Goal: Use online tool/utility: Use online tool/utility

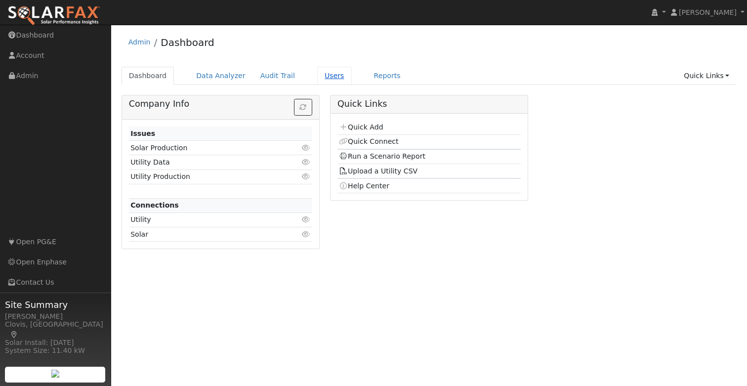
click at [317, 72] on link "Users" at bounding box center [334, 76] width 35 height 18
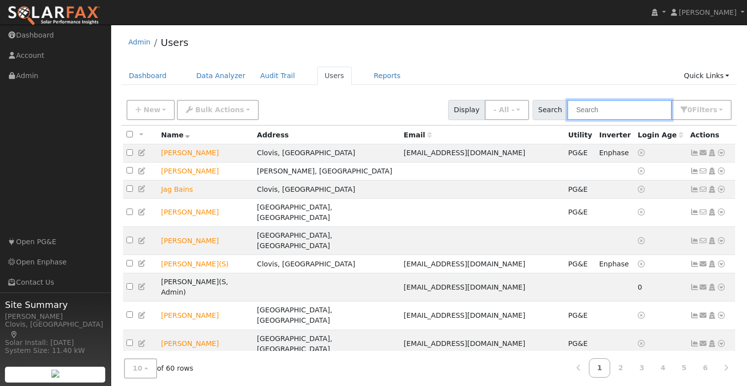
click at [623, 108] on input "text" at bounding box center [619, 110] width 105 height 20
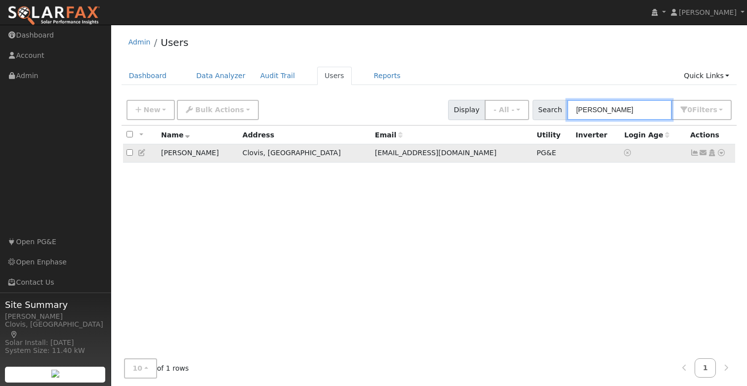
type input "simon"
click at [142, 154] on icon at bounding box center [142, 152] width 9 height 7
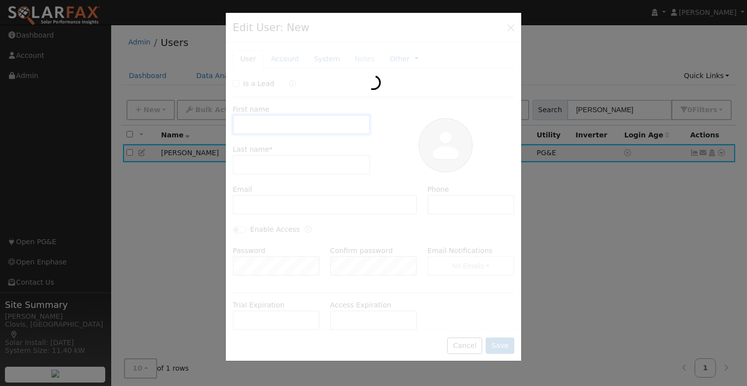
type input "Peter"
type input "Simonian"
type input "ptsimonian@earthlink.net"
type input "5594331333"
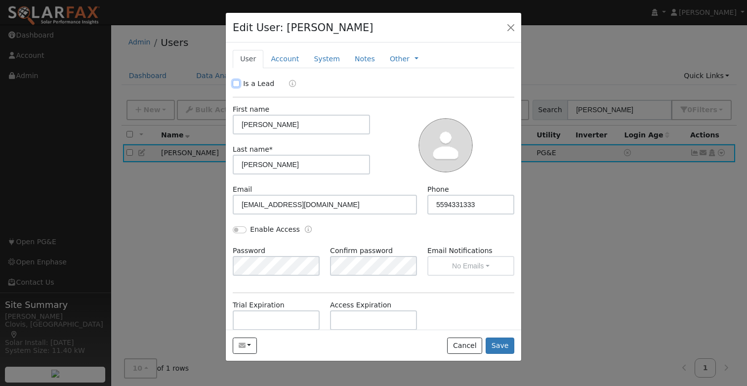
drag, startPoint x: 236, startPoint y: 83, endPoint x: 249, endPoint y: 90, distance: 15.5
click at [236, 83] on input "Is a Lead" at bounding box center [236, 83] width 7 height 7
checkbox input "true"
click at [494, 345] on button "Save" at bounding box center [500, 345] width 29 height 17
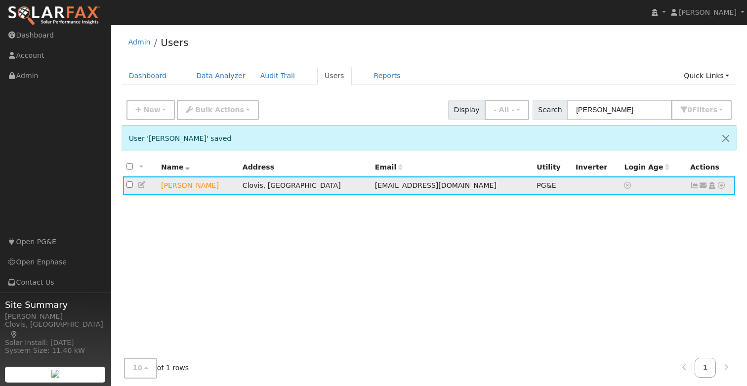
click at [721, 187] on icon at bounding box center [721, 185] width 9 height 7
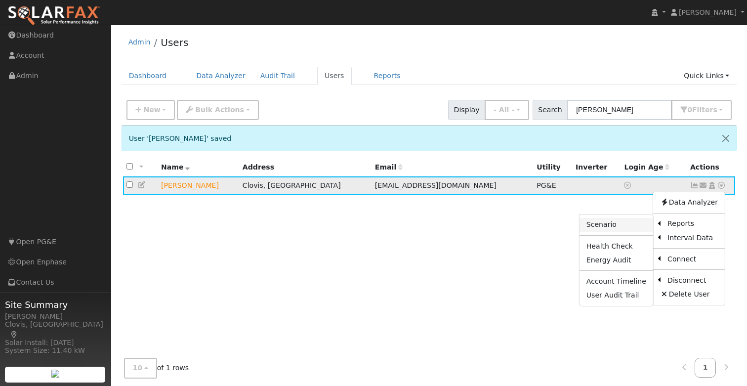
click at [621, 226] on link "Scenario" at bounding box center [617, 225] width 74 height 14
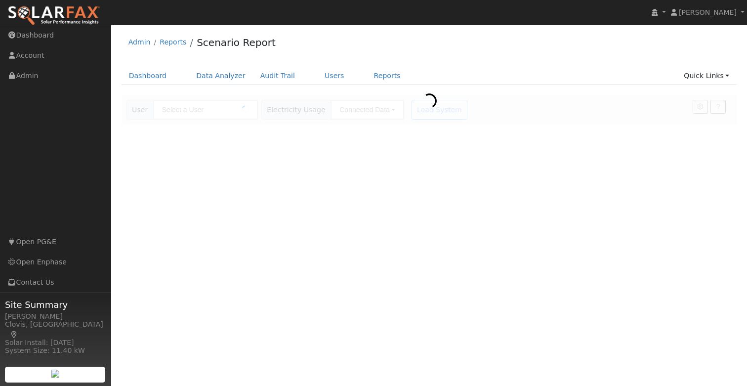
type input "[PERSON_NAME]"
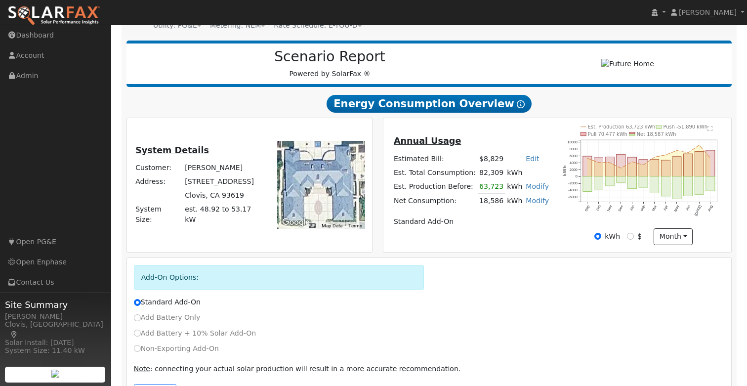
scroll to position [110, 0]
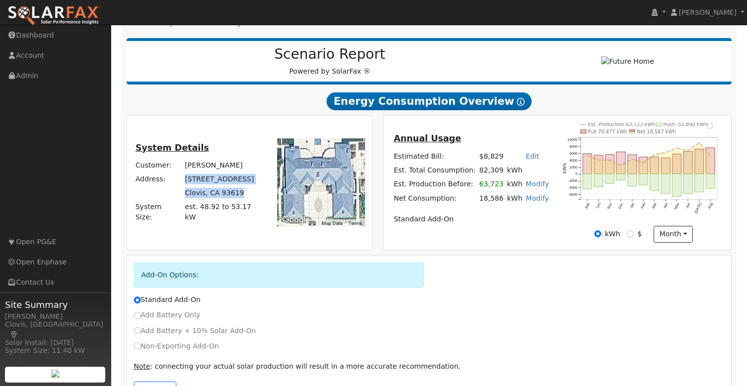
drag, startPoint x: 240, startPoint y: 201, endPoint x: 188, endPoint y: 189, distance: 53.2
click at [187, 189] on tbody "Customer: [PERSON_NAME] Address: [STREET_ADDRESS] System Size: est. 48.92 to 53…" at bounding box center [199, 191] width 130 height 66
click at [157, 351] on label "Non-Exporting Add-On" at bounding box center [176, 346] width 85 height 10
click at [141, 349] on input "Non-Exporting Add-On" at bounding box center [137, 345] width 7 height 7
radio input "true"
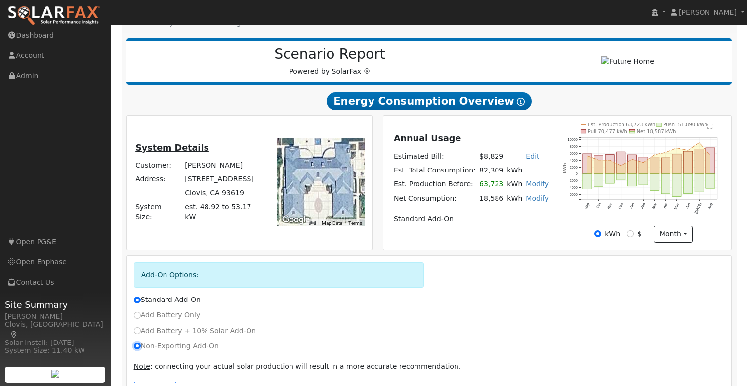
radio input "false"
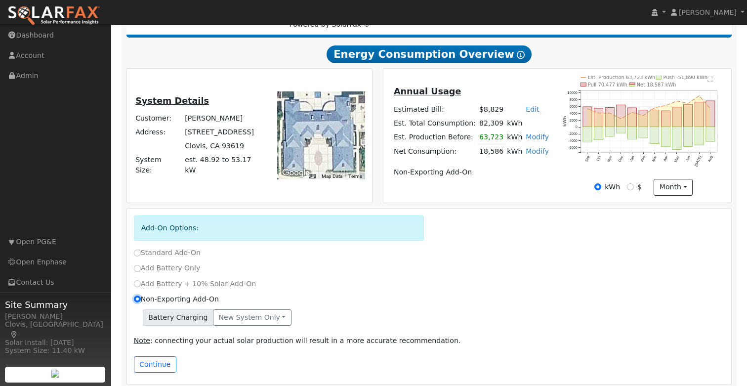
scroll to position [170, 0]
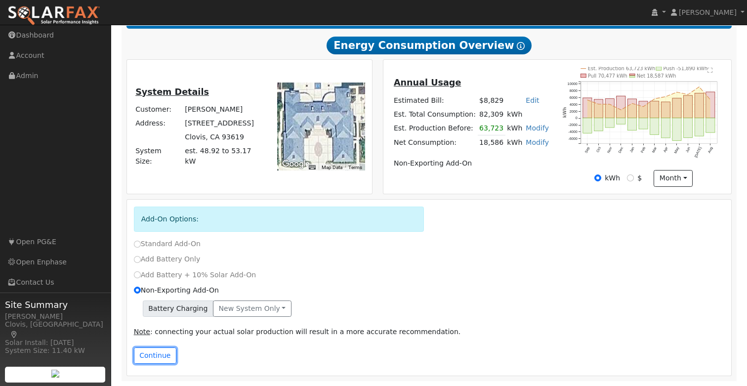
click at [150, 354] on button "Continue" at bounding box center [155, 355] width 42 height 17
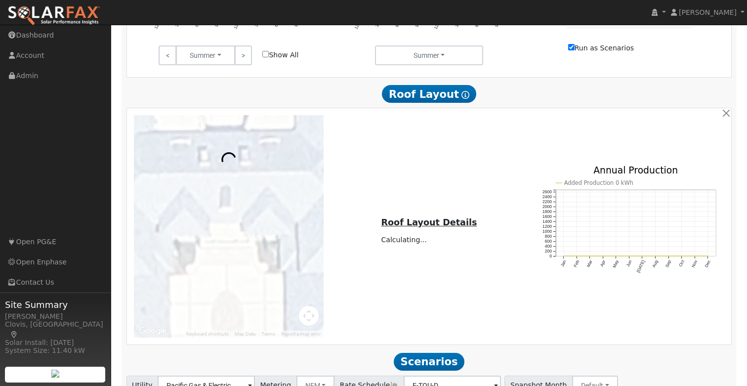
scroll to position [611, 0]
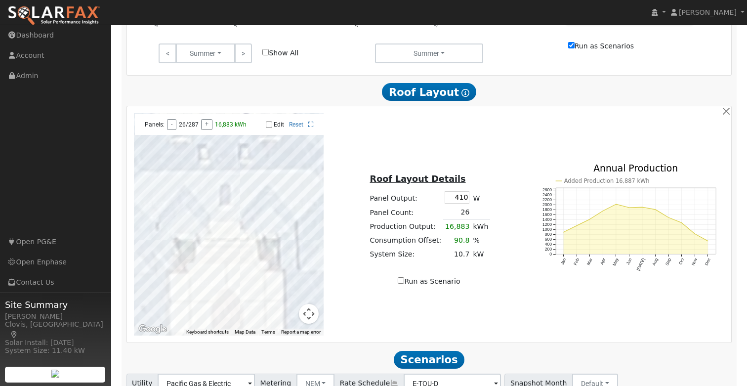
click at [308, 321] on button "Map camera controls" at bounding box center [309, 314] width 20 height 20
click at [288, 322] on button "Zoom out" at bounding box center [284, 314] width 20 height 20
click at [287, 321] on button "Zoom out" at bounding box center [284, 314] width 20 height 20
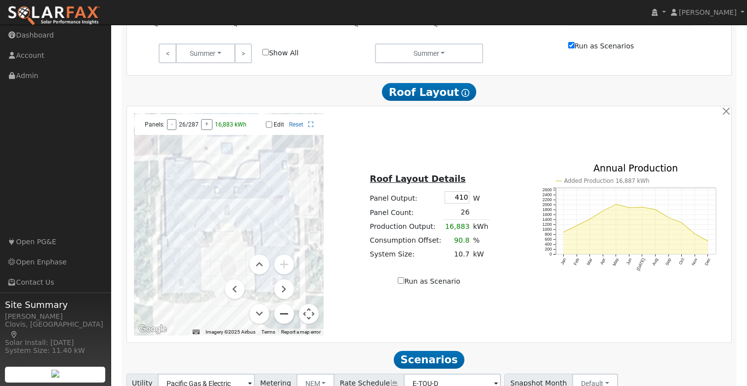
click at [287, 321] on button "Zoom out" at bounding box center [284, 314] width 20 height 20
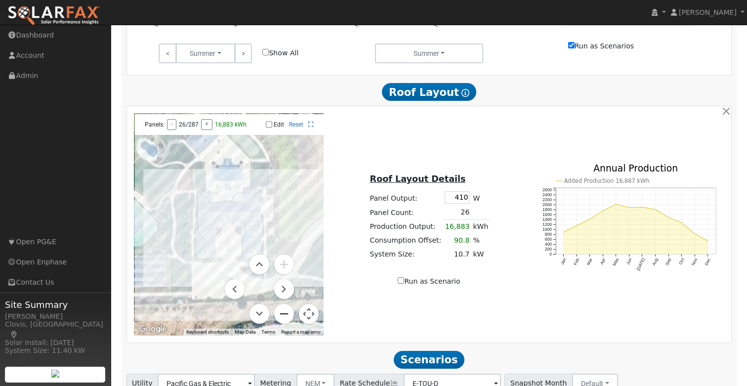
click at [287, 321] on button "Zoom out" at bounding box center [284, 314] width 20 height 20
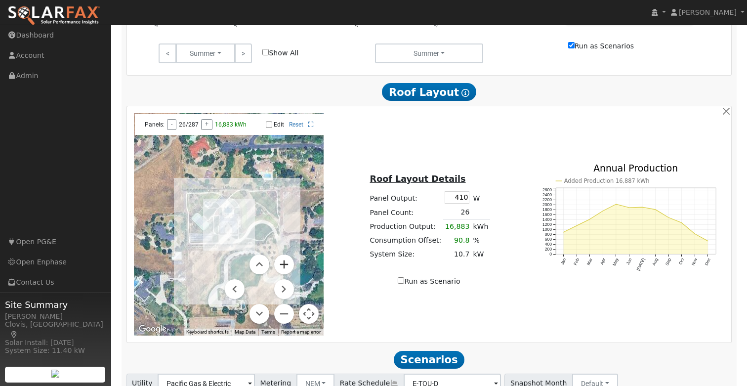
click at [285, 270] on button "Zoom in" at bounding box center [284, 264] width 20 height 20
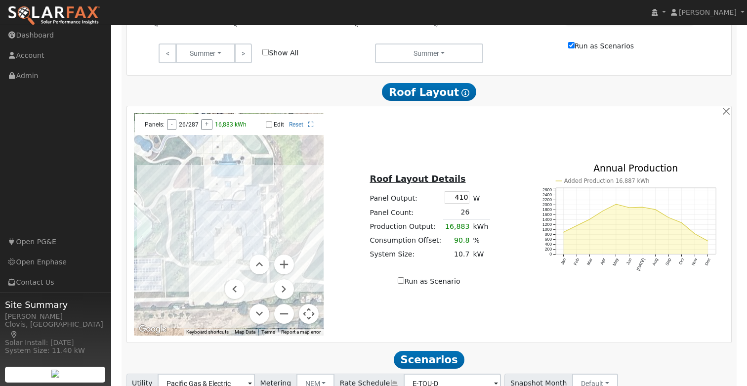
drag, startPoint x: 311, startPoint y: 321, endPoint x: 348, endPoint y: 309, distance: 38.9
click at [311, 321] on button "Map camera controls" at bounding box center [309, 314] width 20 height 20
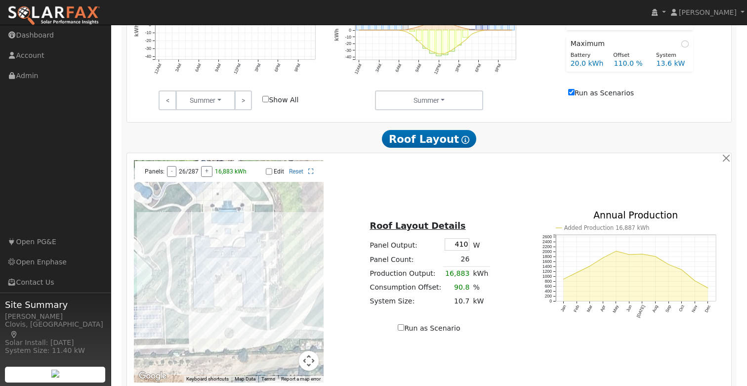
scroll to position [564, 0]
click at [724, 162] on button "button" at bounding box center [726, 157] width 10 height 10
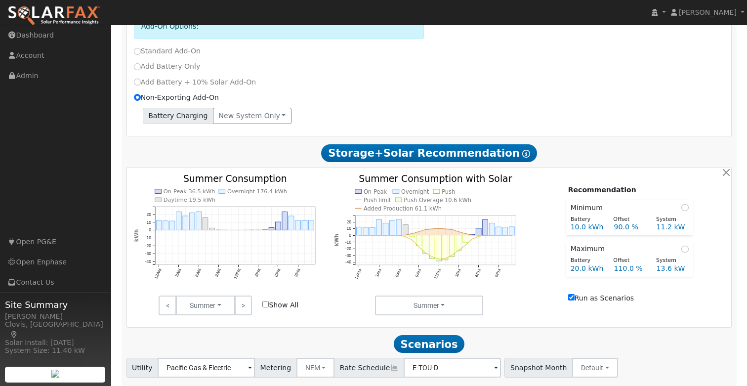
scroll to position [425, 0]
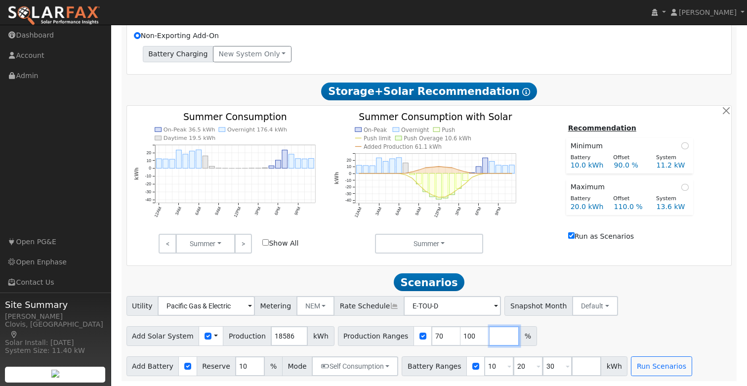
click at [490, 336] on input "number" at bounding box center [505, 336] width 30 height 20
type input "130"
click at [632, 328] on div "Add Solar System Use CSV Data Production 18586 kWh Production Ranges 70 100 130…" at bounding box center [429, 334] width 609 height 23
click at [572, 367] on input "number" at bounding box center [587, 366] width 30 height 20
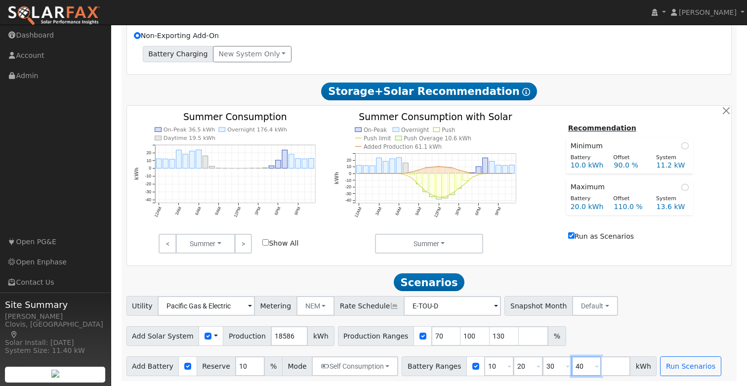
type input "40"
drag, startPoint x: 691, startPoint y: 316, endPoint x: 691, endPoint y: 325, distance: 9.4
click at [691, 316] on div "Utility Pacific Gas & Electric Metering NEM NEM NBT Rate Schedule E-TOU-D - Non…" at bounding box center [429, 303] width 609 height 23
click at [682, 363] on button "Run Scenarios" at bounding box center [690, 366] width 61 height 20
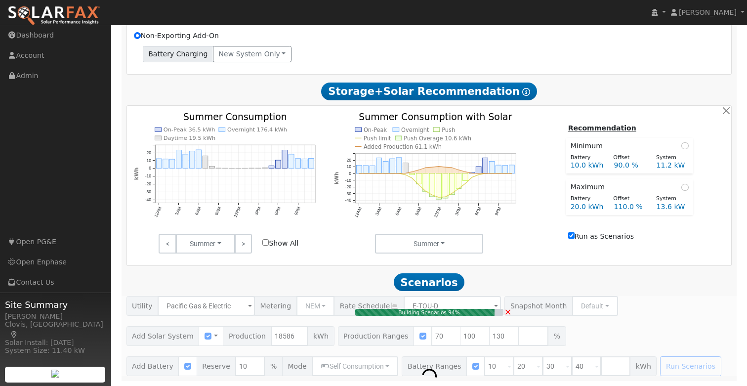
type input "11.2"
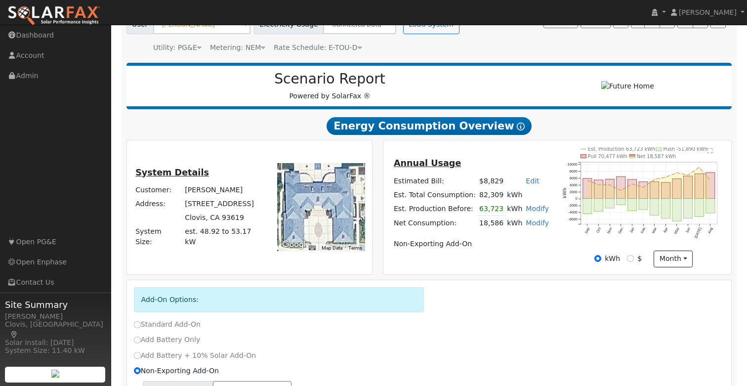
scroll to position [0, 0]
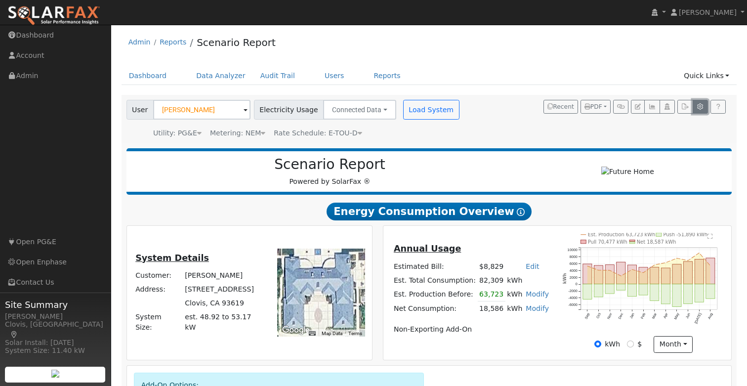
click at [704, 106] on button "button" at bounding box center [700, 107] width 15 height 14
type input "70"
type input "100"
type input "10"
type input "20"
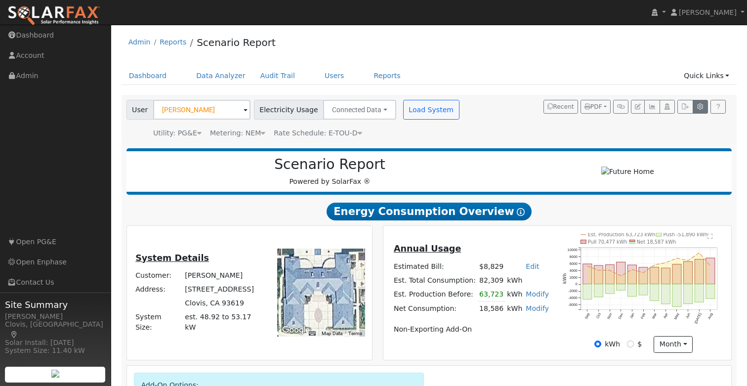
type input "30"
type input "10"
type input "7.08"
type input "10"
type input "3"
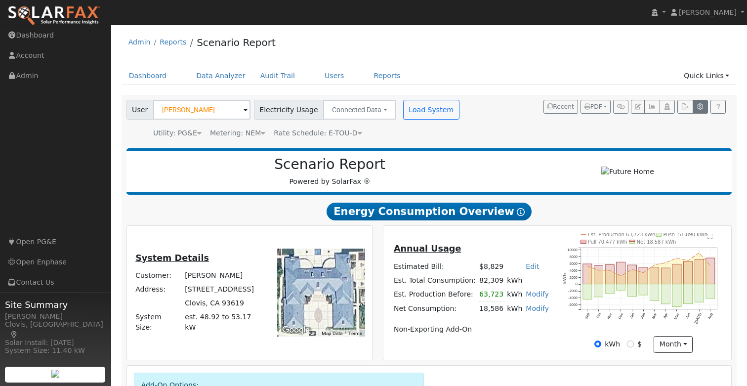
type input "14000"
type input "410"
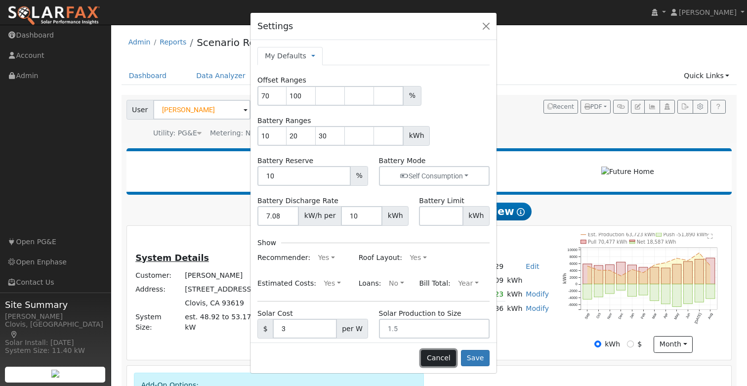
click at [446, 358] on button "Cancel" at bounding box center [438, 358] width 35 height 17
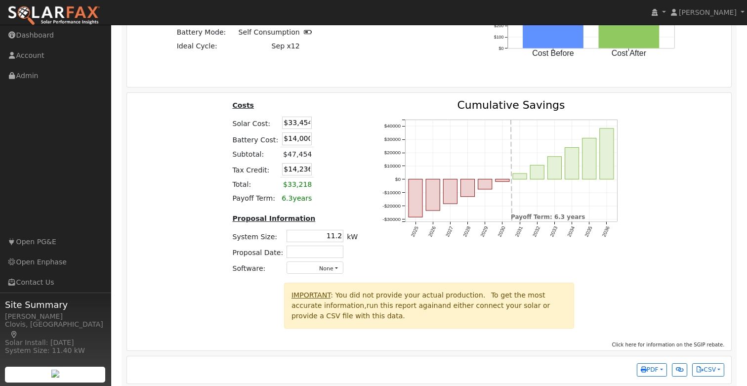
scroll to position [1316, 0]
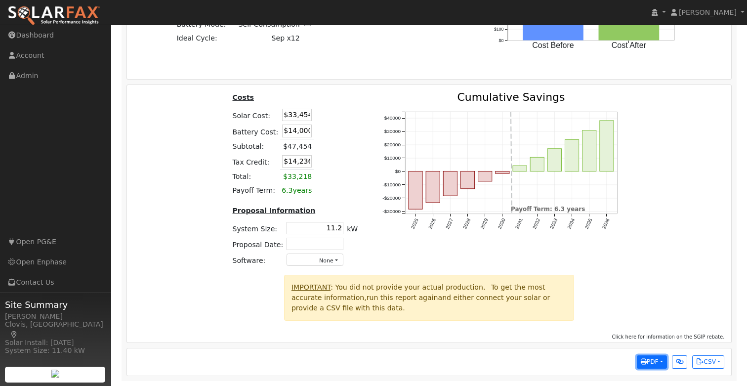
click at [651, 364] on span "PDF" at bounding box center [650, 361] width 18 height 7
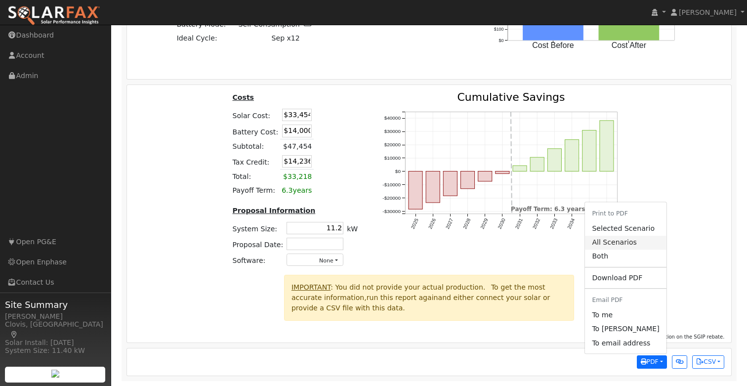
click at [629, 243] on link "All Scenarios" at bounding box center [625, 243] width 81 height 14
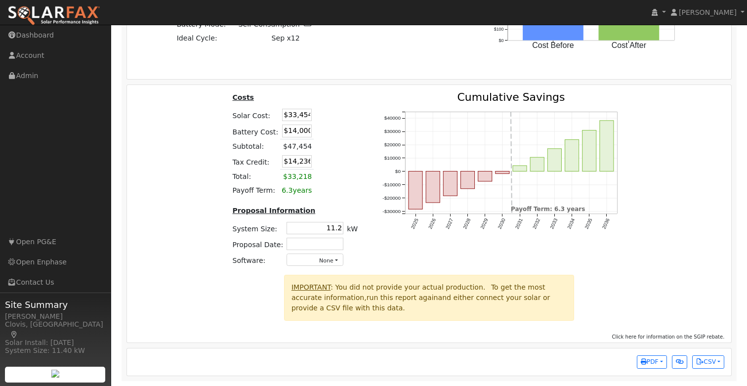
click at [674, 303] on div at bounding box center [655, 301] width 150 height 53
click at [671, 224] on div "Costs Solar Cost: $33,454 Battery Cost: $14,000 Subtotal: $47,454 Tax Credit: $…" at bounding box center [430, 183] width 612 height 183
click at [655, 362] on span "PDF" at bounding box center [650, 361] width 18 height 7
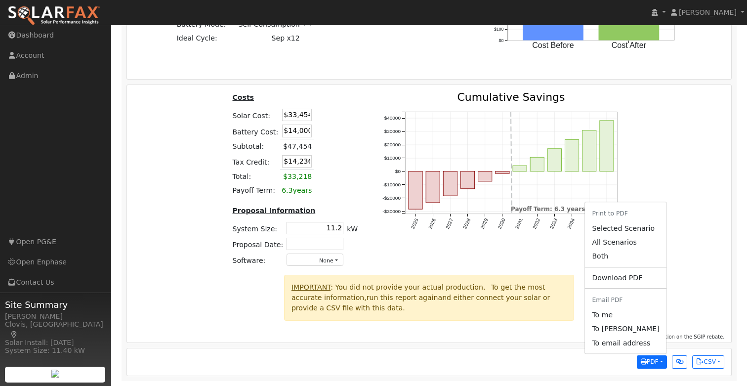
click at [661, 170] on div "Costs Solar Cost: $33,454 Battery Cost: $14,000 Subtotal: $47,454 Tax Credit: $…" at bounding box center [430, 183] width 612 height 183
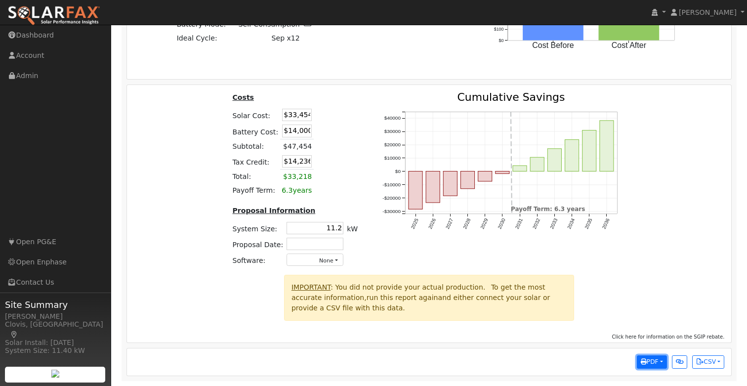
click at [651, 363] on span "PDF" at bounding box center [650, 361] width 18 height 7
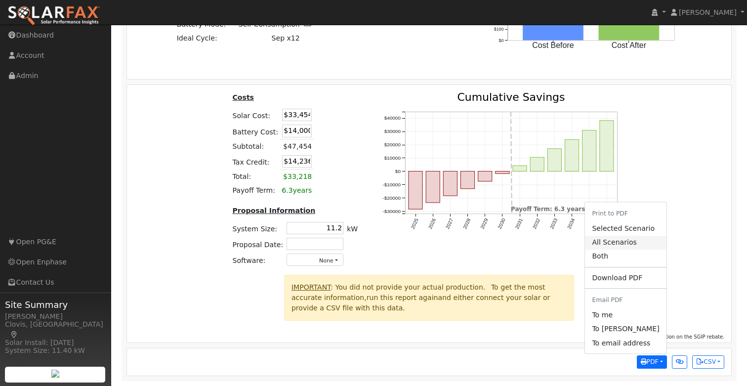
click at [622, 241] on link "All Scenarios" at bounding box center [625, 243] width 81 height 14
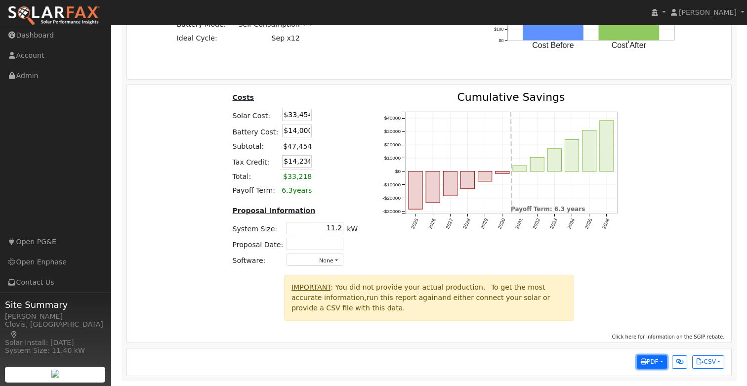
drag, startPoint x: 653, startPoint y: 361, endPoint x: 656, endPoint y: 357, distance: 5.3
click at [653, 361] on span "PDF" at bounding box center [650, 361] width 18 height 7
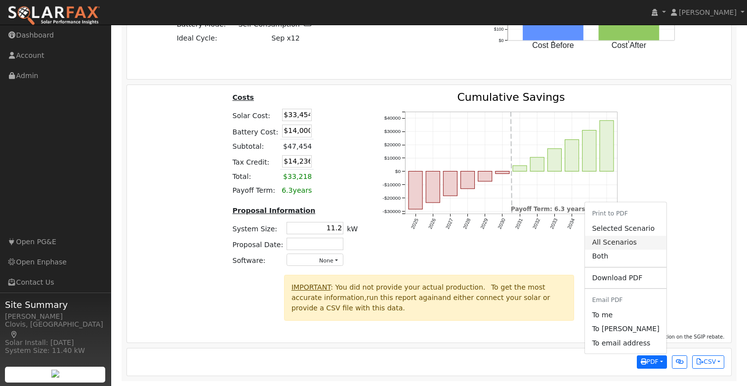
click at [623, 242] on link "All Scenarios" at bounding box center [625, 243] width 81 height 14
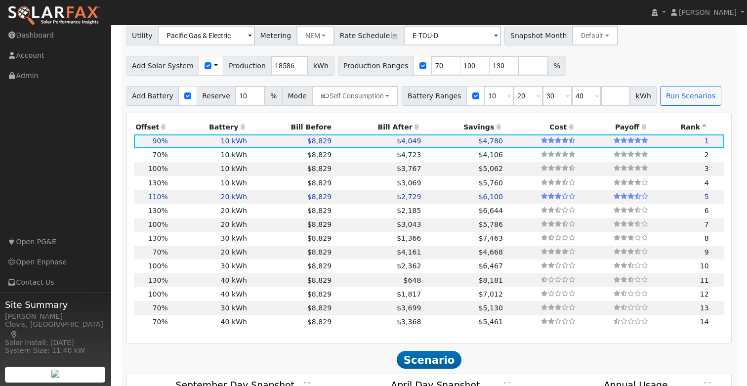
scroll to position [695, 0]
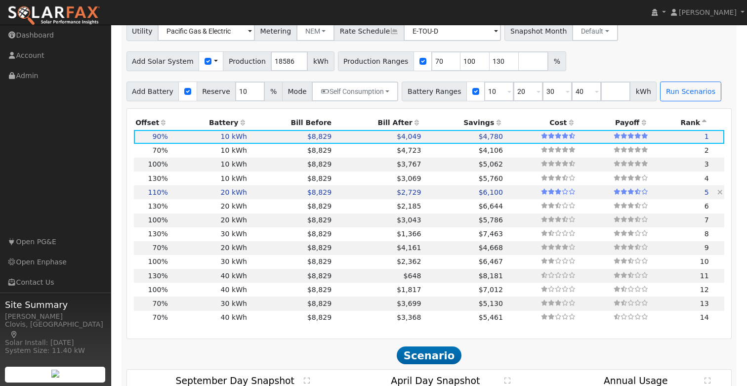
click at [344, 196] on td "$2,729" at bounding box center [377, 192] width 89 height 14
type input "13.6"
type input "$40,890"
type input "$28,000"
type input "$20,667"
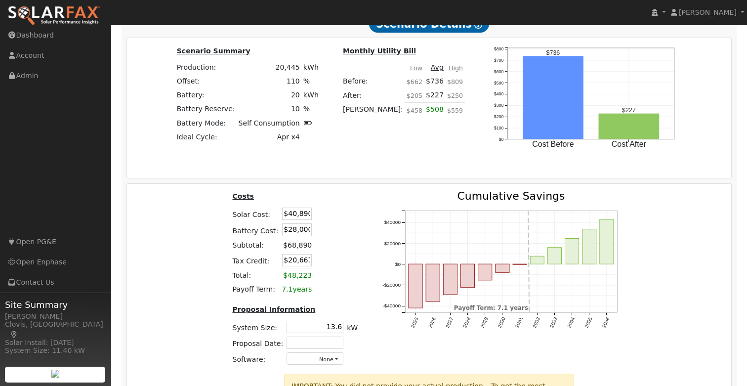
scroll to position [1220, 0]
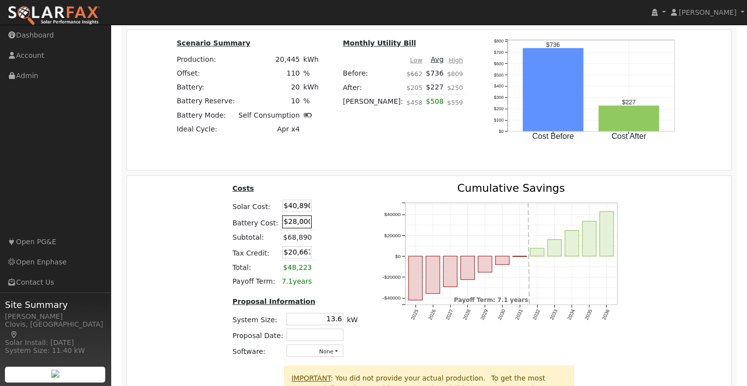
click at [293, 228] on input "$28,000" at bounding box center [297, 221] width 30 height 12
click at [351, 207] on table "Costs Solar Cost: $40,890 Battery Cost: $28,000 Subtotal: $68,890 Tax Credit: $…" at bounding box center [295, 236] width 129 height 106
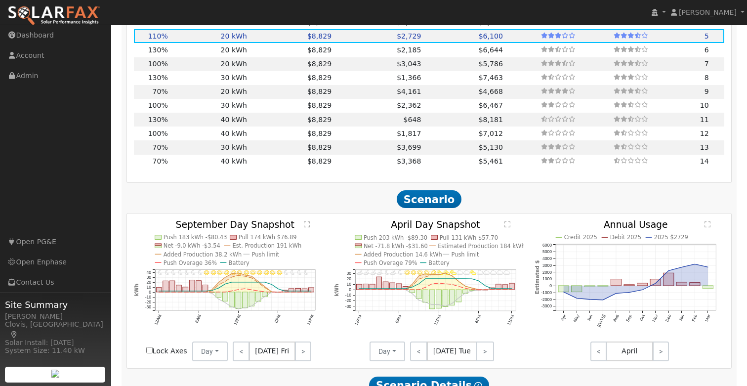
scroll to position [707, 0]
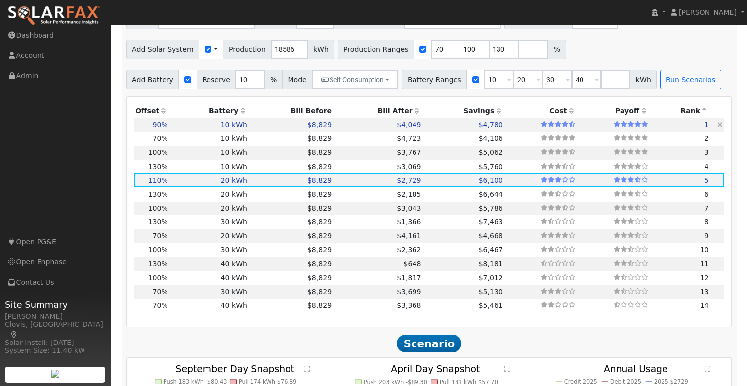
click at [335, 128] on td "$4,049" at bounding box center [377, 125] width 89 height 14
type input "11.2"
type input "$33,454"
type input "$14,000"
type input "$14,236"
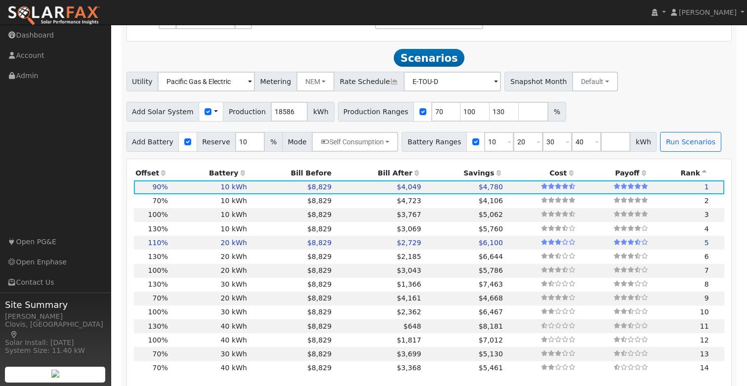
scroll to position [641, 0]
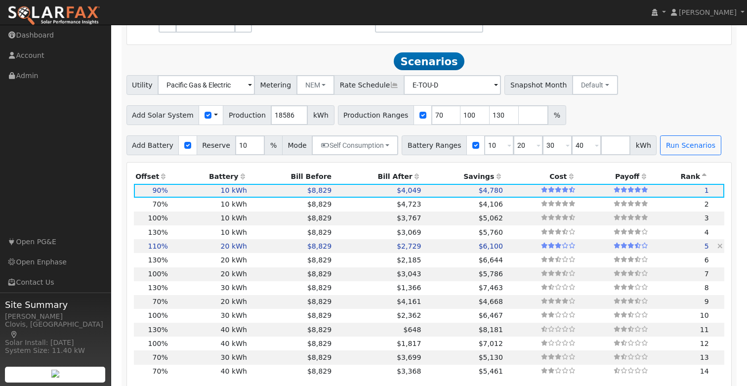
click at [266, 249] on td "$8,829" at bounding box center [291, 246] width 84 height 14
type input "13.6"
type input "$40,890"
type input "$28,000"
type input "$20,667"
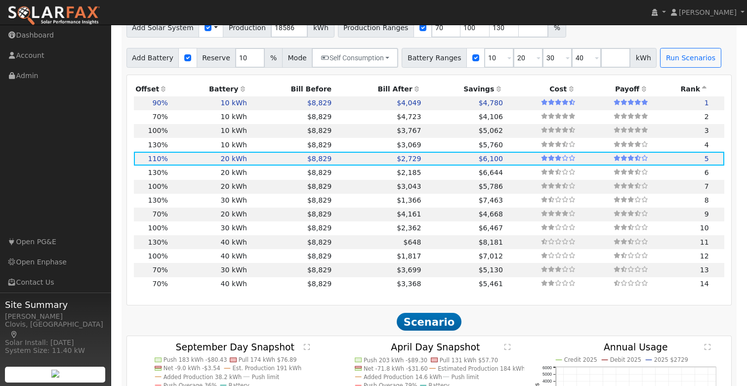
scroll to position [729, 0]
click at [370, 248] on td "$648" at bounding box center [377, 242] width 89 height 14
type input "16.1"
type input "$48,324"
type input "$56,000"
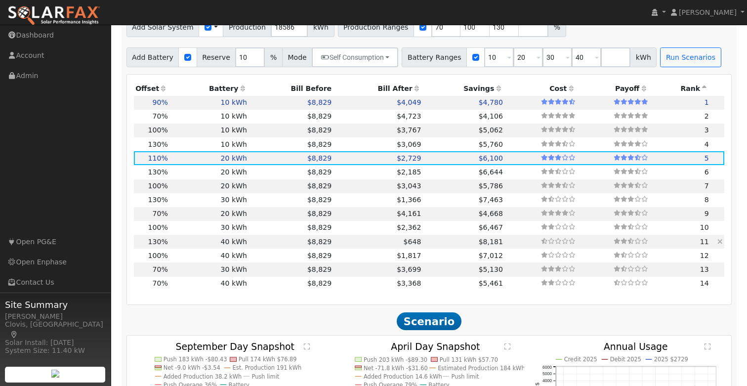
type input "$31,297"
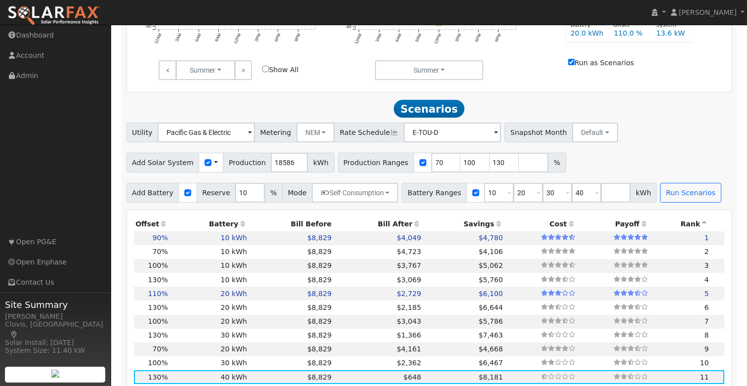
scroll to position [589, 0]
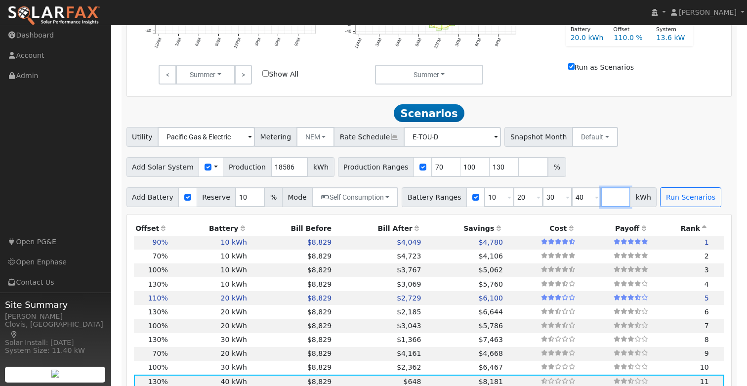
click at [601, 203] on input "number" at bounding box center [616, 197] width 30 height 20
type input "50"
click at [642, 157] on div "Utility Pacific Gas & Electric Metering NEM NEM NBT Rate Schedule E-TOU-D - Non…" at bounding box center [429, 167] width 616 height 80
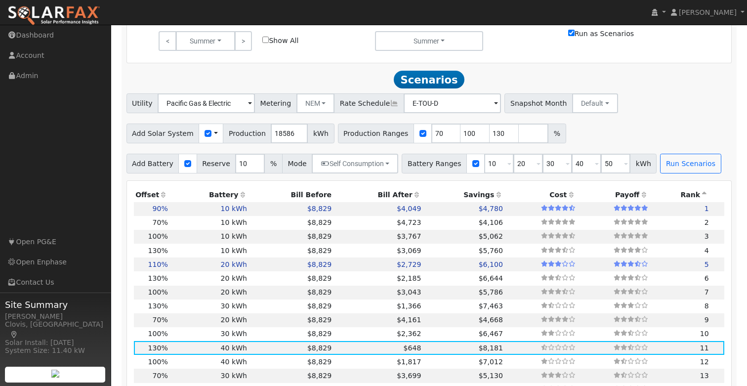
scroll to position [629, 0]
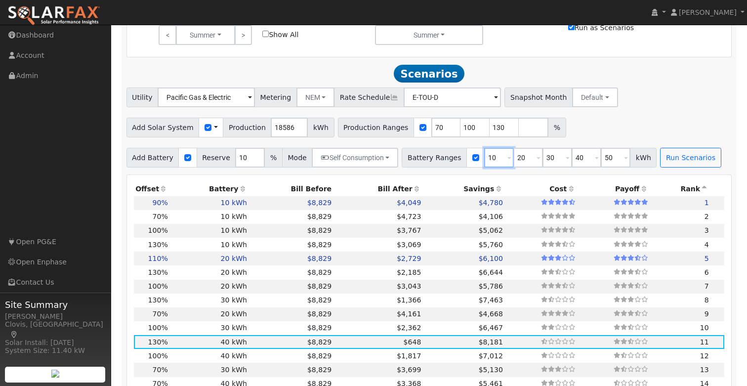
click at [484, 162] on input "10" at bounding box center [499, 158] width 30 height 20
type input "20"
type input "30"
type input "40"
type input "50"
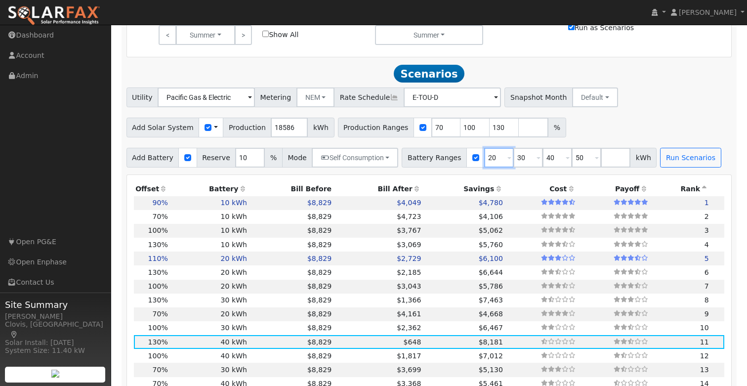
type input "20"
click at [622, 127] on div "Add Solar System Use CSV Data Production 18586 kWh Production Ranges 70 100 130…" at bounding box center [429, 125] width 609 height 23
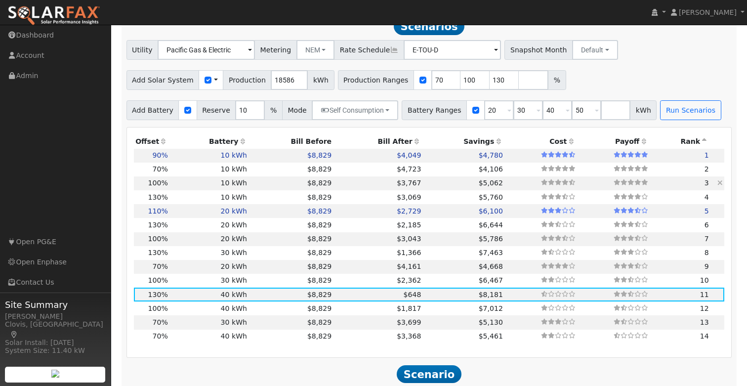
scroll to position [677, 0]
click at [691, 114] on button "Run Scenarios" at bounding box center [690, 110] width 61 height 20
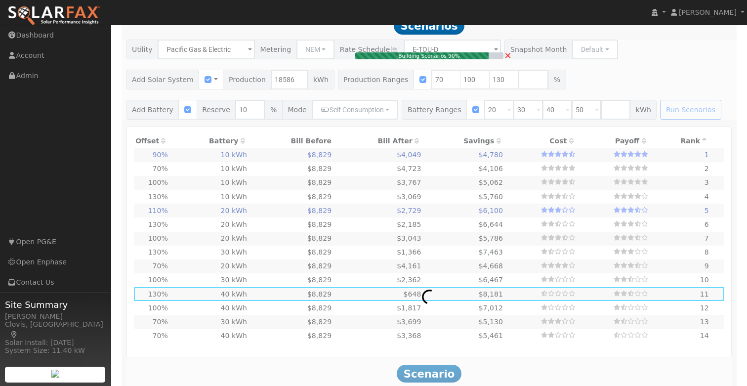
type input "11.2"
type input "$33,454"
type input "$14,000"
type input "$14,236"
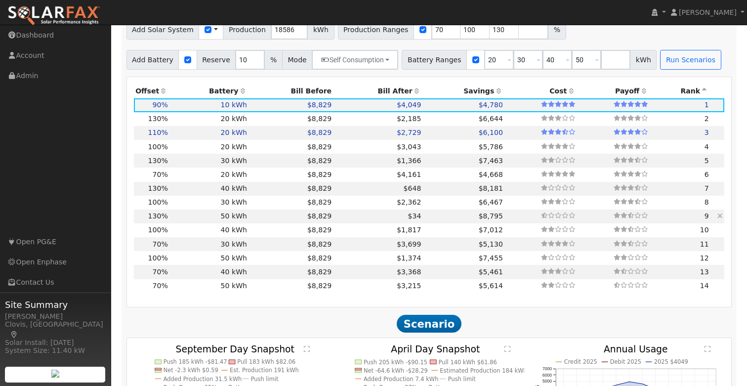
scroll to position [714, 0]
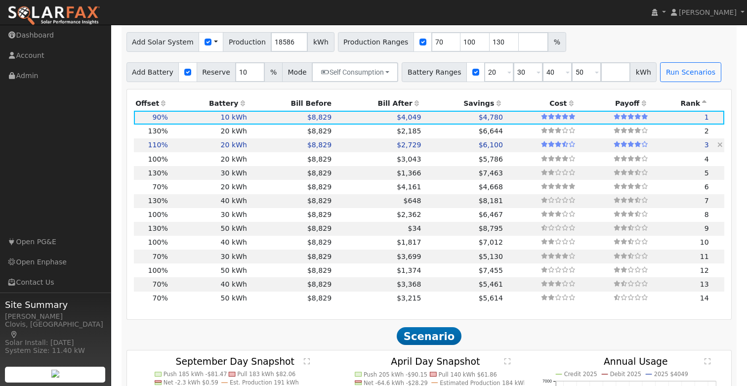
click at [345, 151] on td "$2,729" at bounding box center [377, 145] width 89 height 14
type input "13.6"
type input "$40,890"
type input "$28,000"
type input "$20,667"
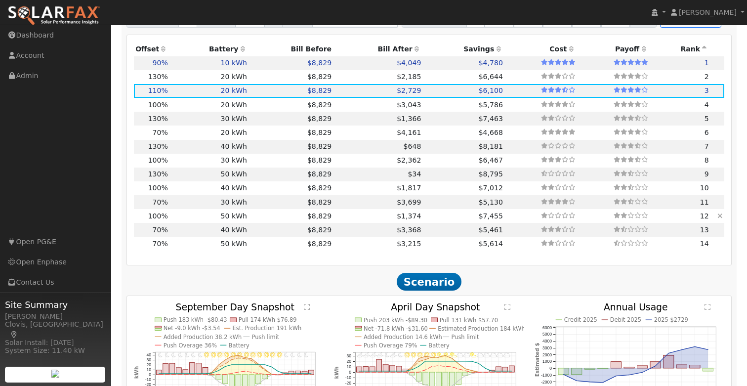
scroll to position [687, 0]
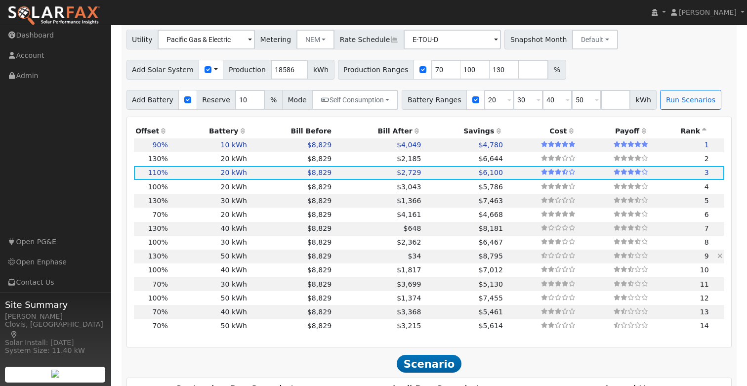
click at [353, 260] on td "$34" at bounding box center [377, 256] width 89 height 14
type input "16.1"
type input "$48,324"
type input "$70,000"
type input "$35,497"
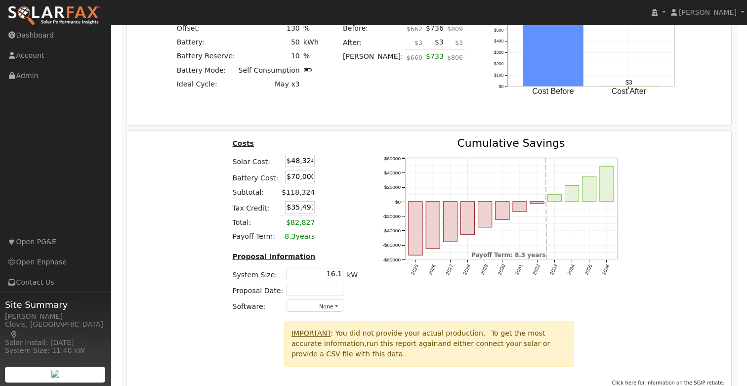
scroll to position [1316, 0]
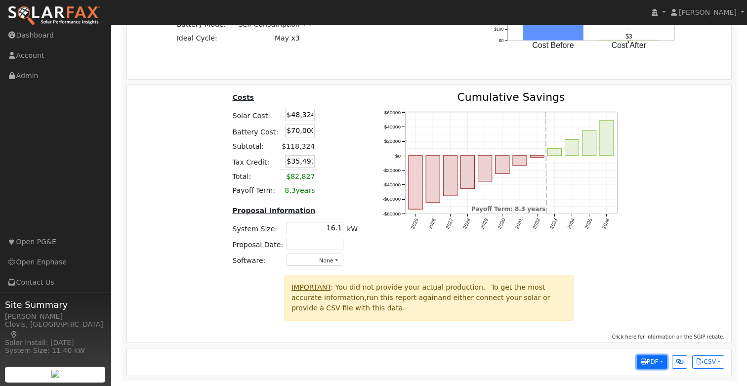
click at [652, 364] on span "PDF" at bounding box center [650, 361] width 18 height 7
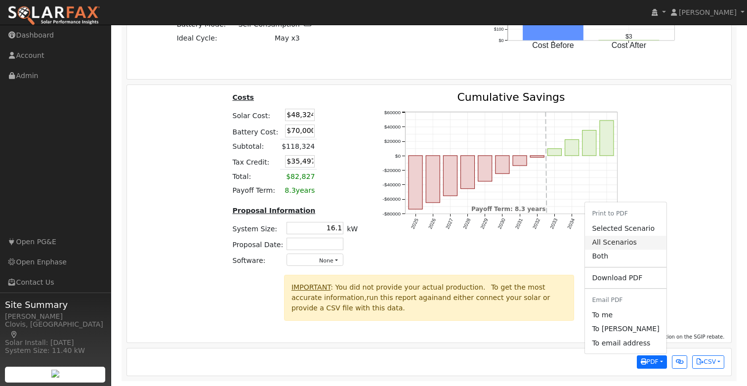
click at [627, 243] on link "All Scenarios" at bounding box center [625, 243] width 81 height 14
